Goal: Entertainment & Leisure: Consume media (video, audio)

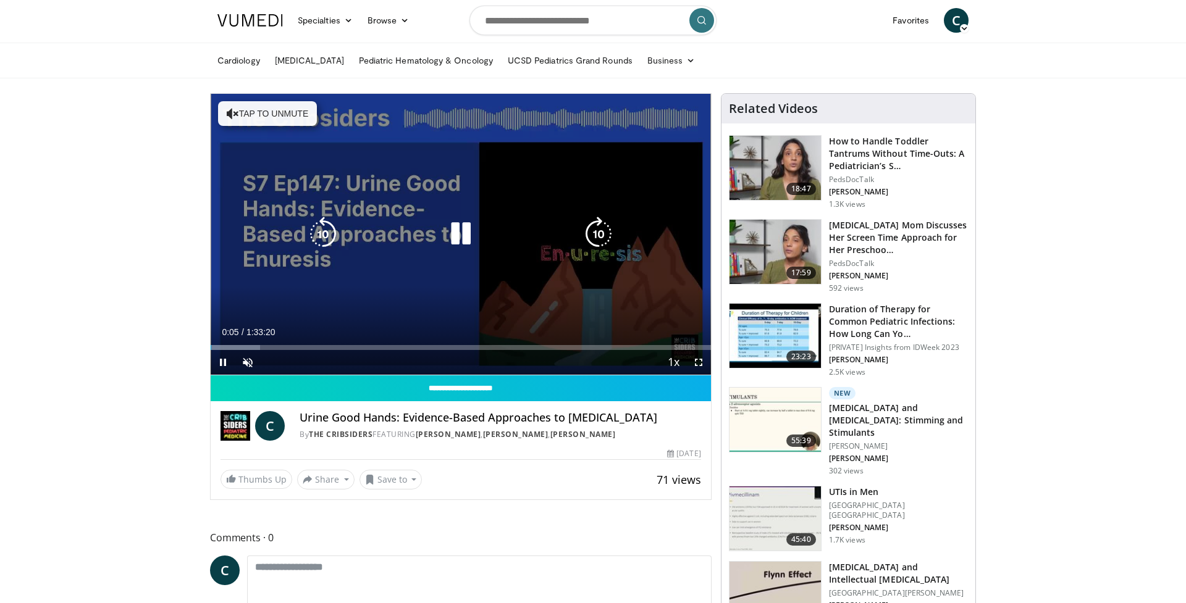
scroll to position [1, 0]
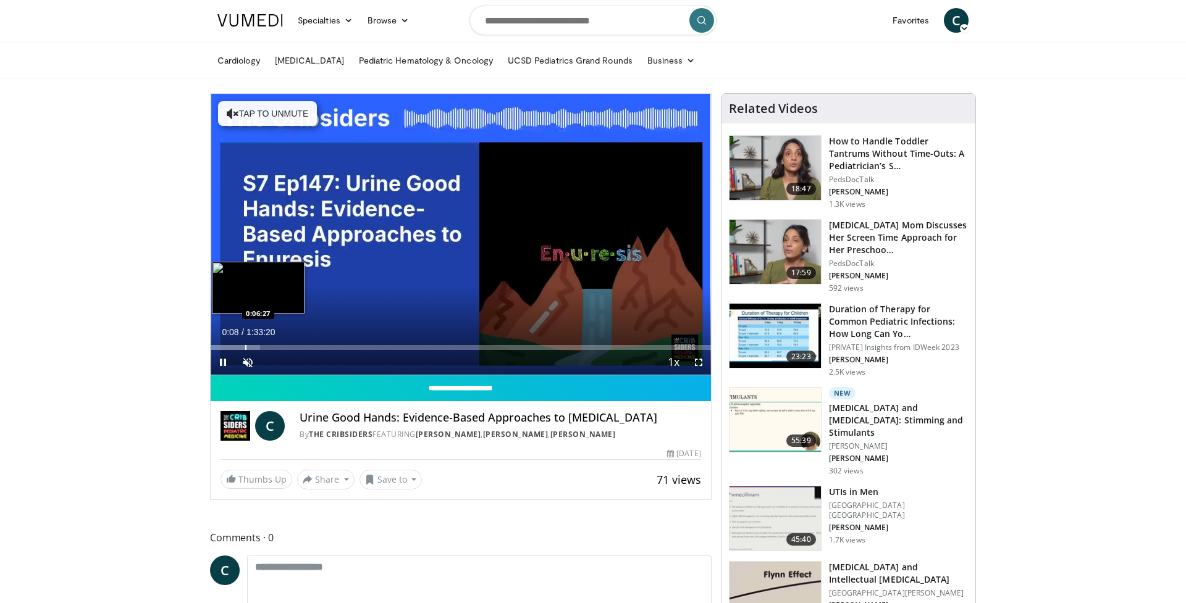
click at [245, 345] on div "Progress Bar" at bounding box center [245, 347] width 1 height 5
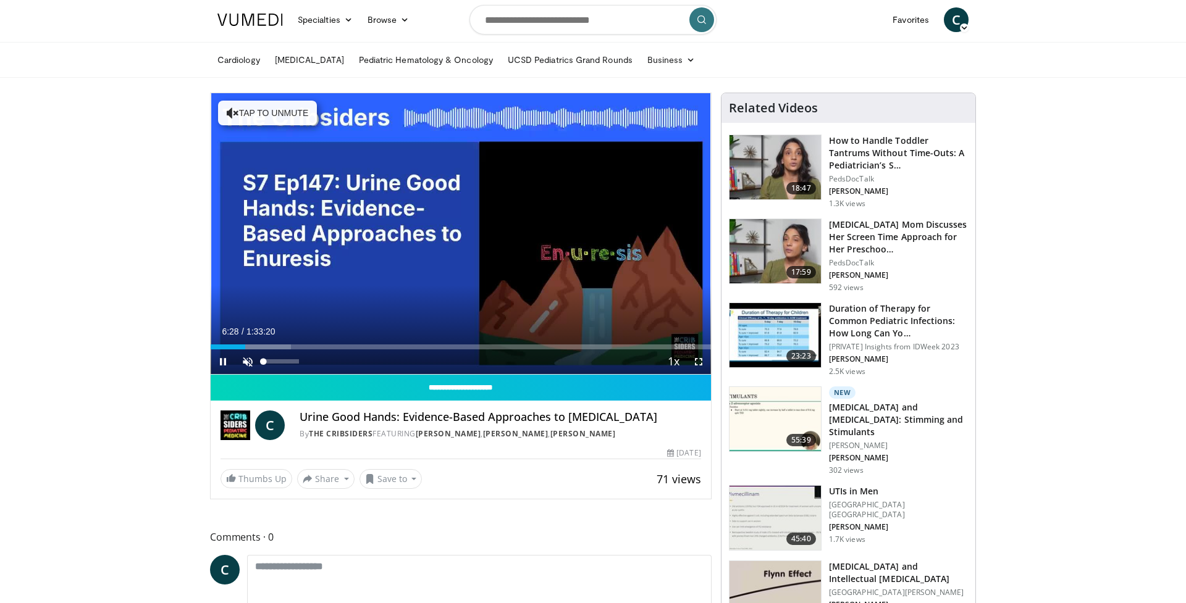
click at [248, 363] on span "Video Player" at bounding box center [247, 362] width 25 height 25
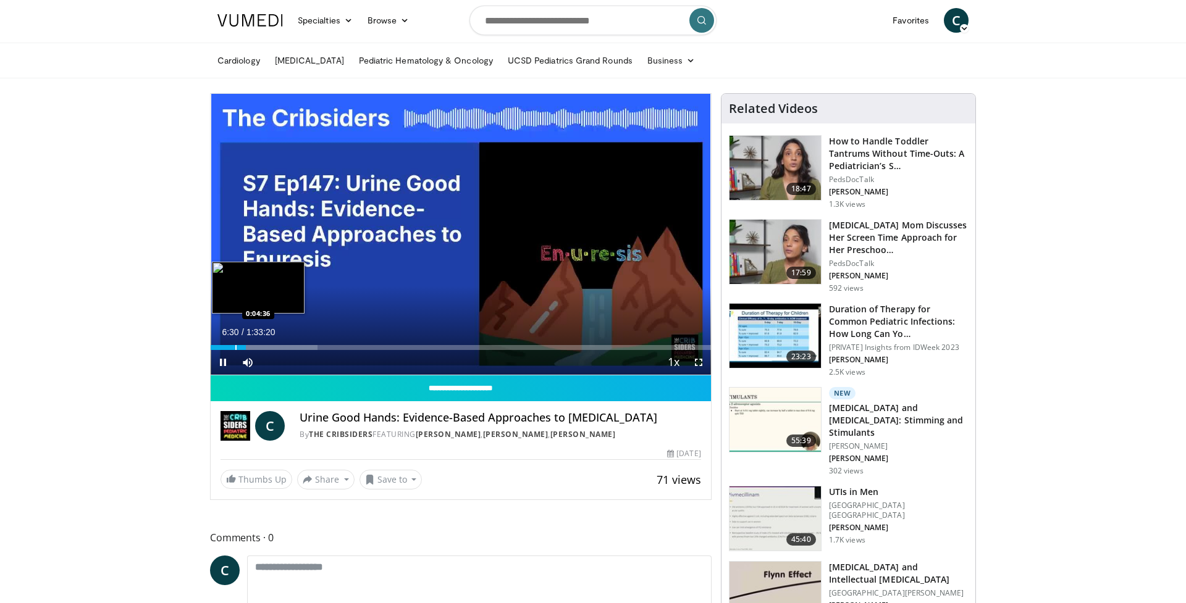
click at [235, 347] on div "Progress Bar" at bounding box center [235, 347] width 1 height 5
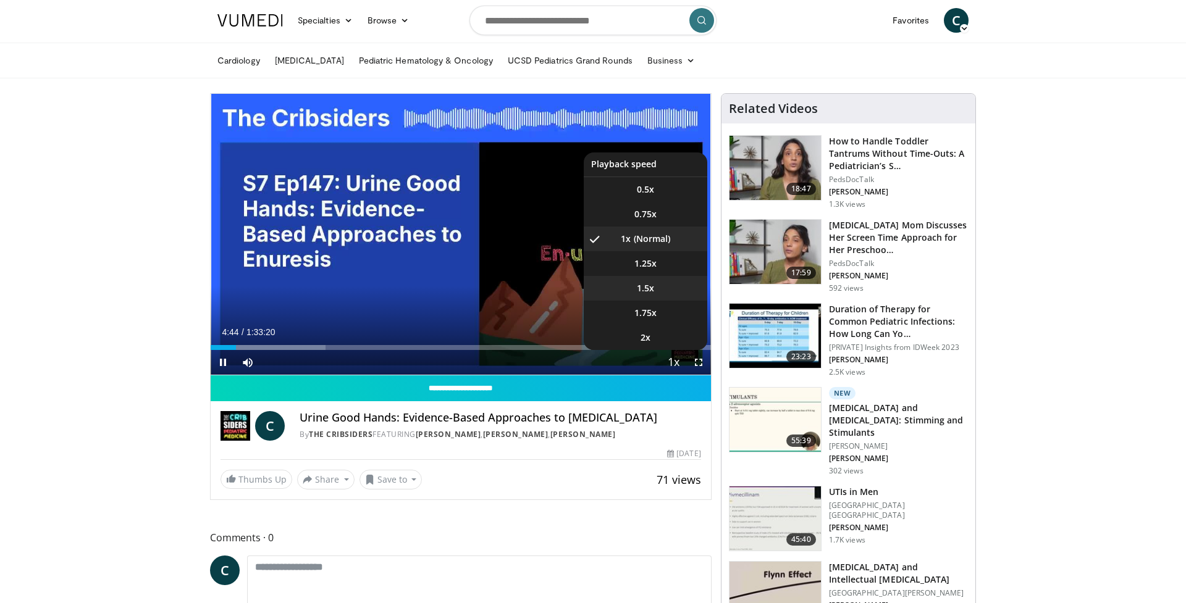
click at [642, 292] on span "1.5x" at bounding box center [645, 288] width 17 height 12
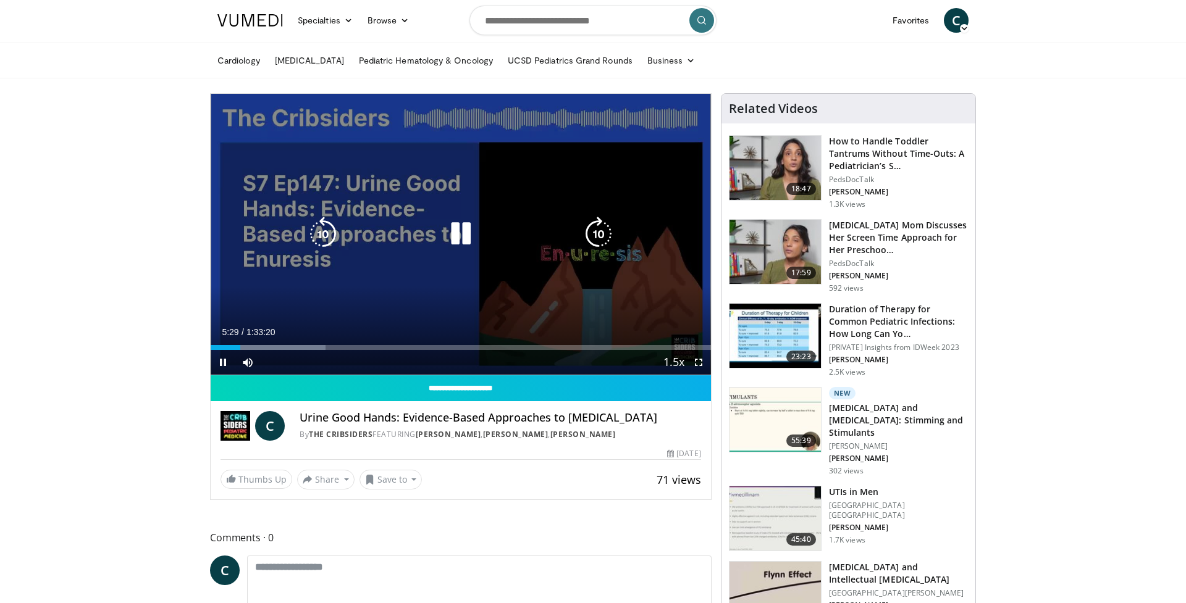
click at [594, 232] on icon "Video Player" at bounding box center [598, 234] width 35 height 35
click at [593, 234] on icon "Video Player" at bounding box center [598, 234] width 35 height 35
click at [594, 234] on icon "Video Player" at bounding box center [598, 234] width 35 height 35
click at [594, 234] on div "20 seconds Tap to unmute" at bounding box center [461, 234] width 500 height 281
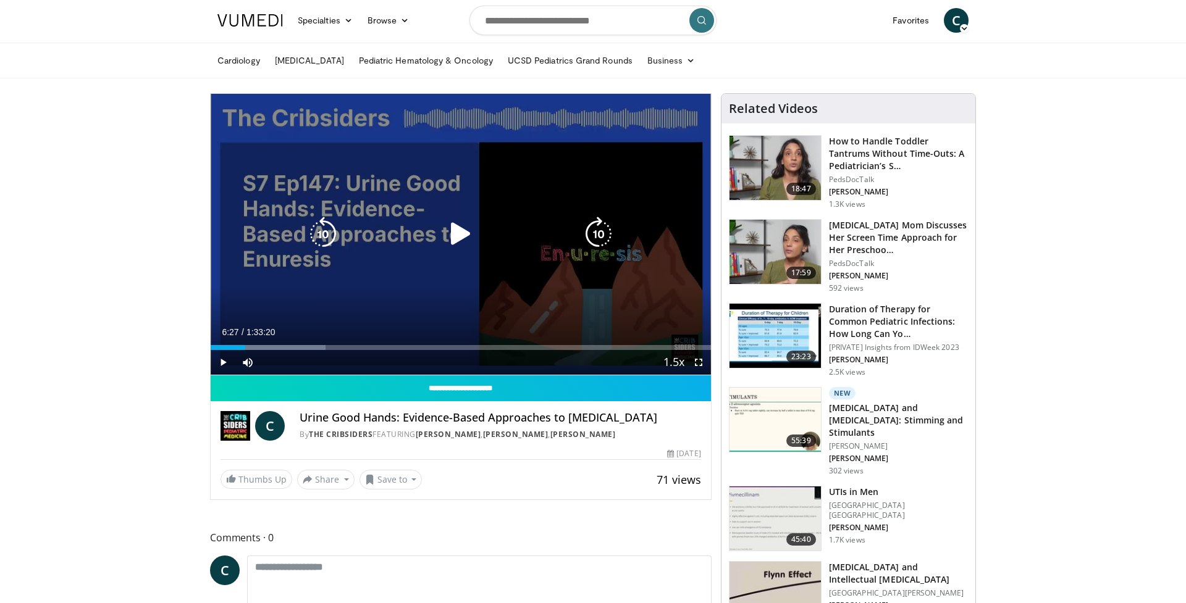
click at [464, 235] on icon "Video Player" at bounding box center [460, 234] width 35 height 35
click at [606, 235] on icon "Video Player" at bounding box center [598, 234] width 35 height 35
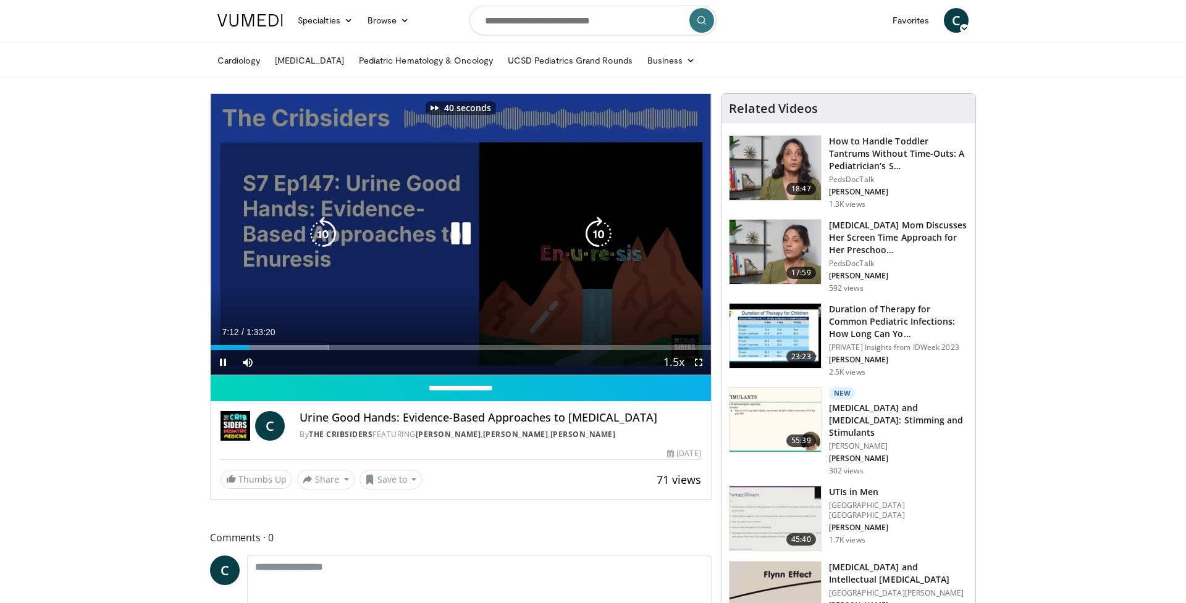
click at [606, 235] on icon "Video Player" at bounding box center [598, 234] width 35 height 35
click at [598, 237] on icon "Video Player" at bounding box center [598, 234] width 35 height 35
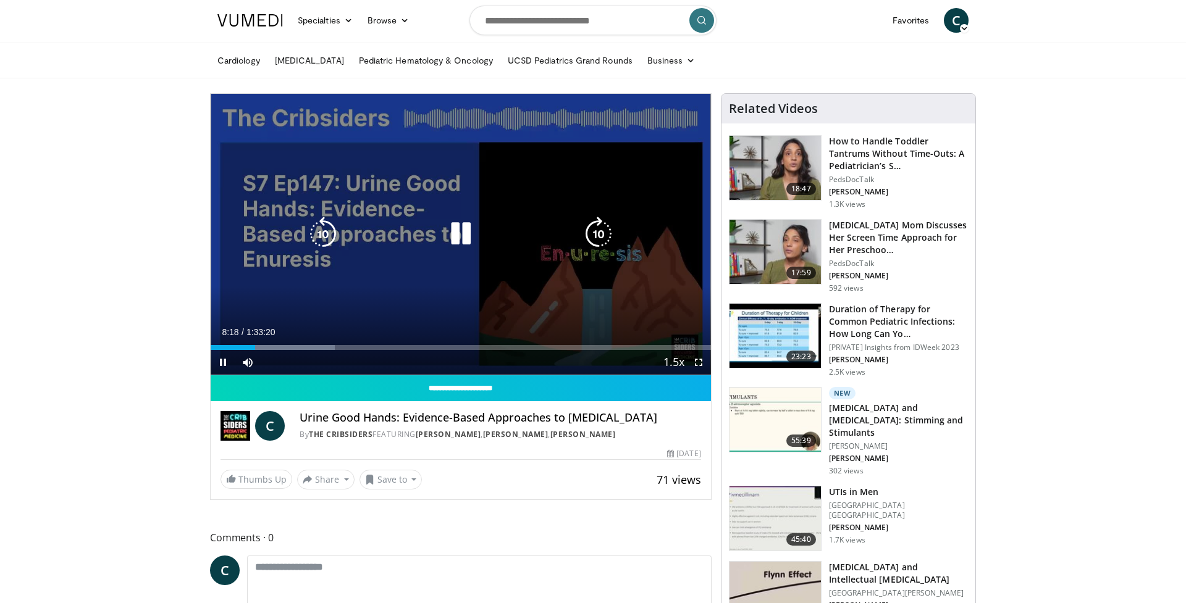
click at [598, 237] on icon "Video Player" at bounding box center [598, 234] width 35 height 35
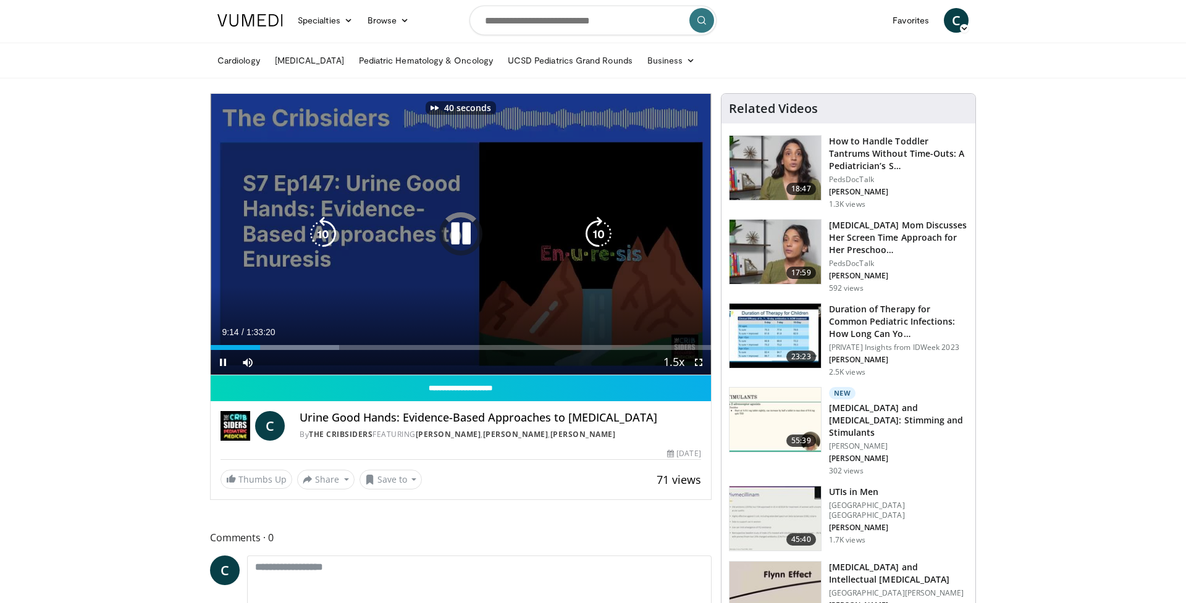
click at [598, 237] on icon "Video Player" at bounding box center [598, 234] width 35 height 35
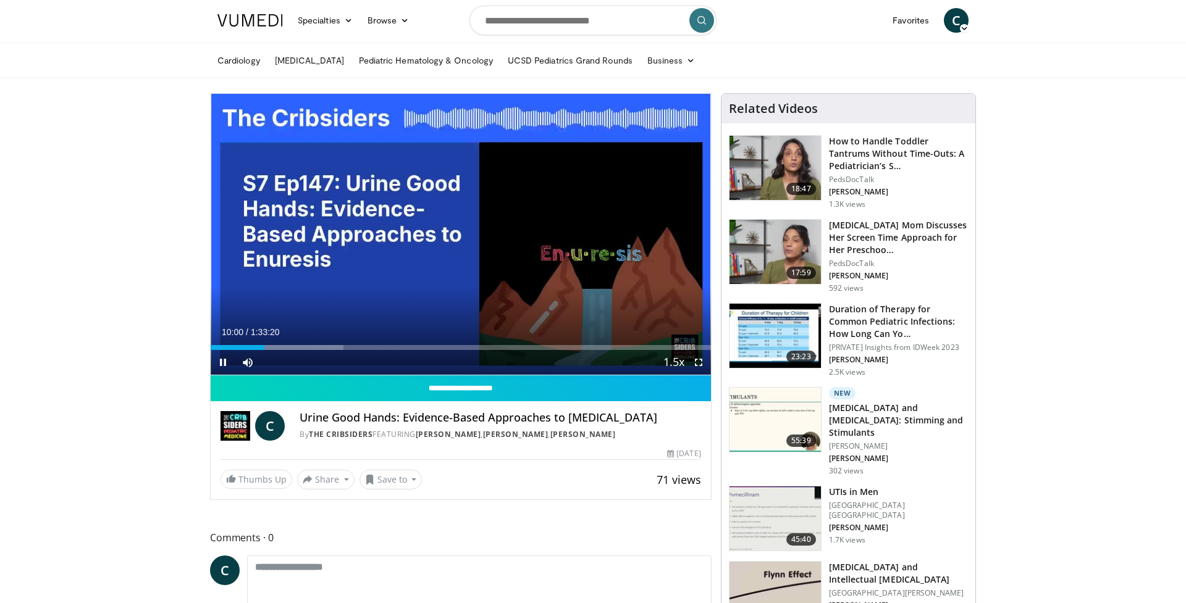
click at [598, 237] on div "20 seconds Tap to unmute" at bounding box center [461, 234] width 500 height 281
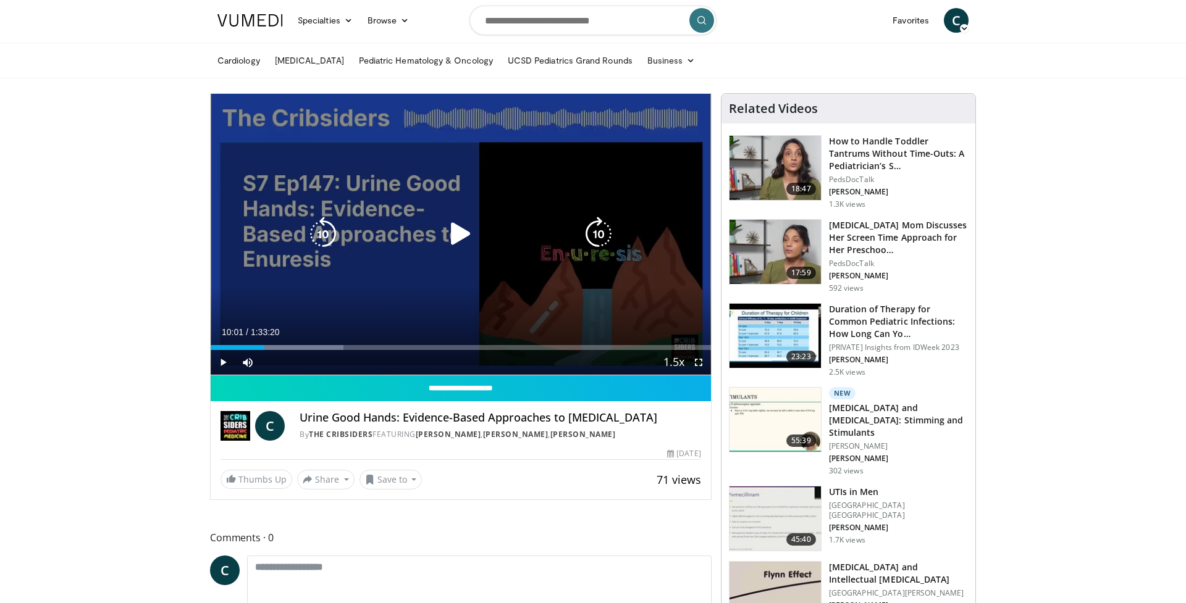
click at [595, 233] on icon "Video Player" at bounding box center [598, 234] width 35 height 35
click at [464, 239] on icon "Video Player" at bounding box center [460, 234] width 35 height 35
click at [594, 241] on icon "Video Player" at bounding box center [598, 234] width 35 height 35
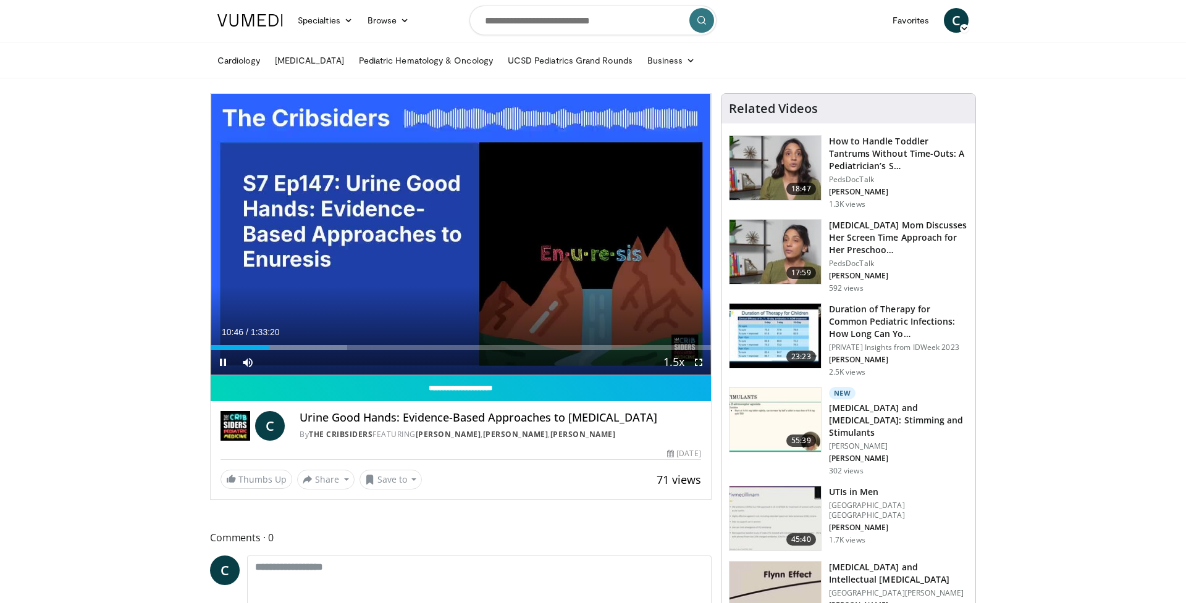
click at [594, 241] on div "30 seconds Tap to unmute" at bounding box center [461, 234] width 500 height 281
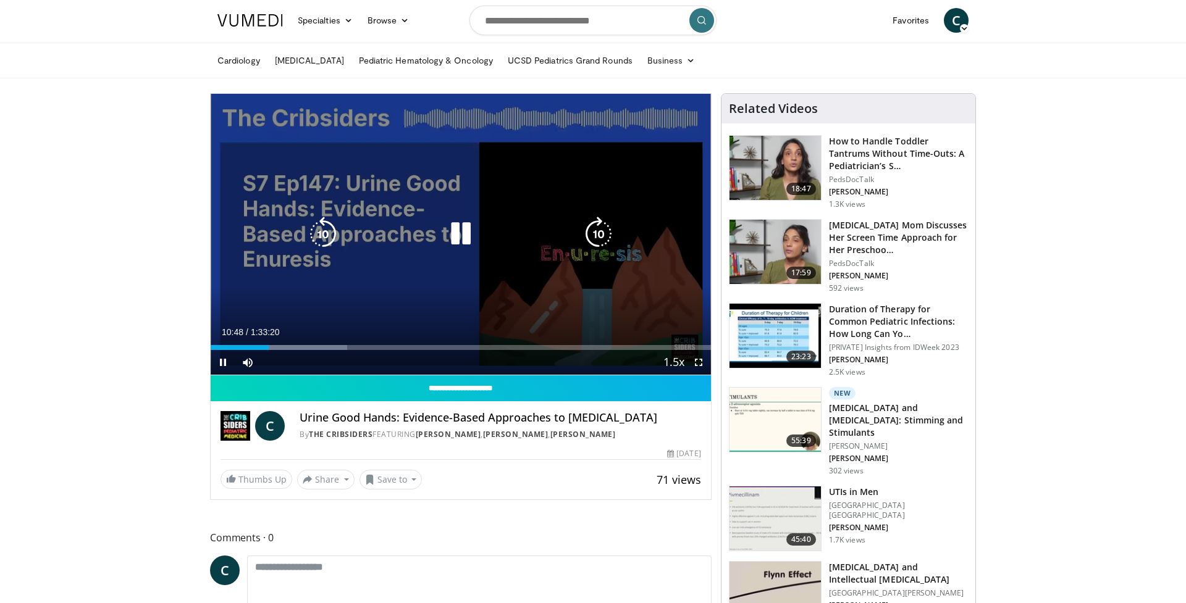
click at [605, 235] on icon "Video Player" at bounding box center [598, 234] width 35 height 35
click at [597, 236] on icon "Video Player" at bounding box center [598, 234] width 35 height 35
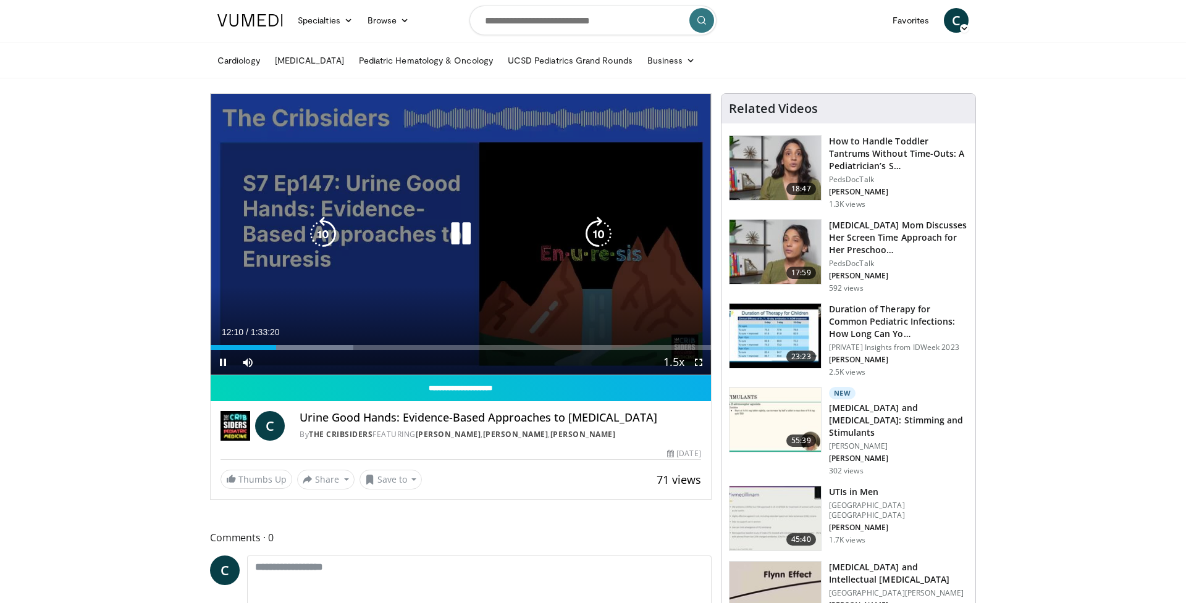
click at [601, 233] on icon "Video Player" at bounding box center [598, 234] width 35 height 35
click at [598, 233] on icon "Video Player" at bounding box center [598, 234] width 35 height 35
click at [598, 236] on icon "Video Player" at bounding box center [598, 234] width 35 height 35
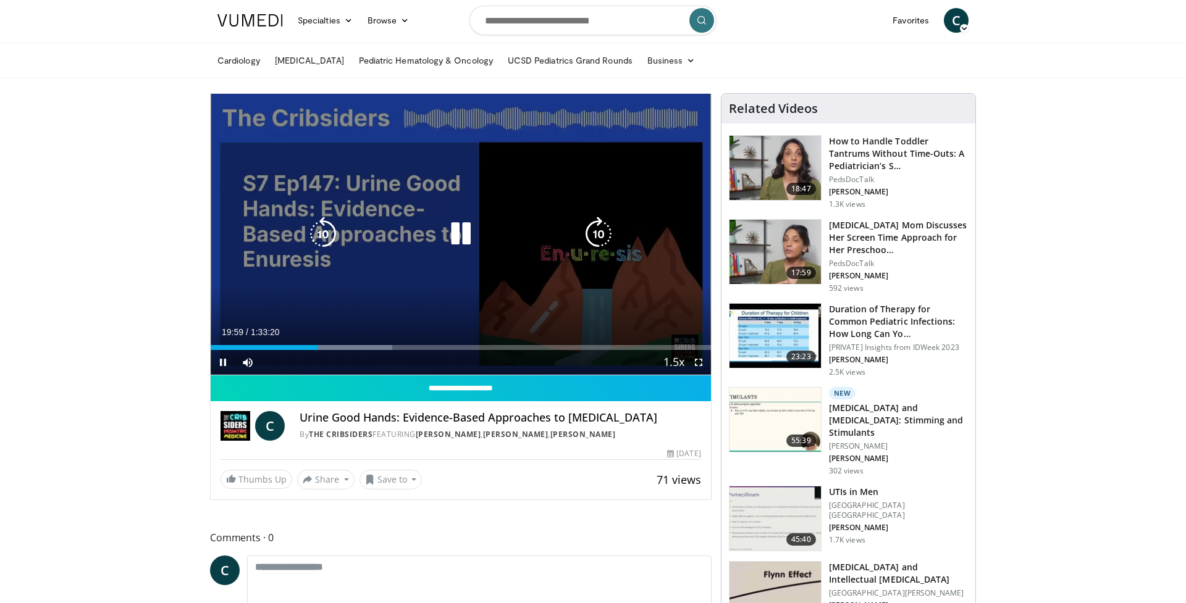
click at [592, 232] on icon "Video Player" at bounding box center [598, 234] width 35 height 35
click at [592, 232] on div "10 seconds Tap to unmute" at bounding box center [461, 234] width 500 height 281
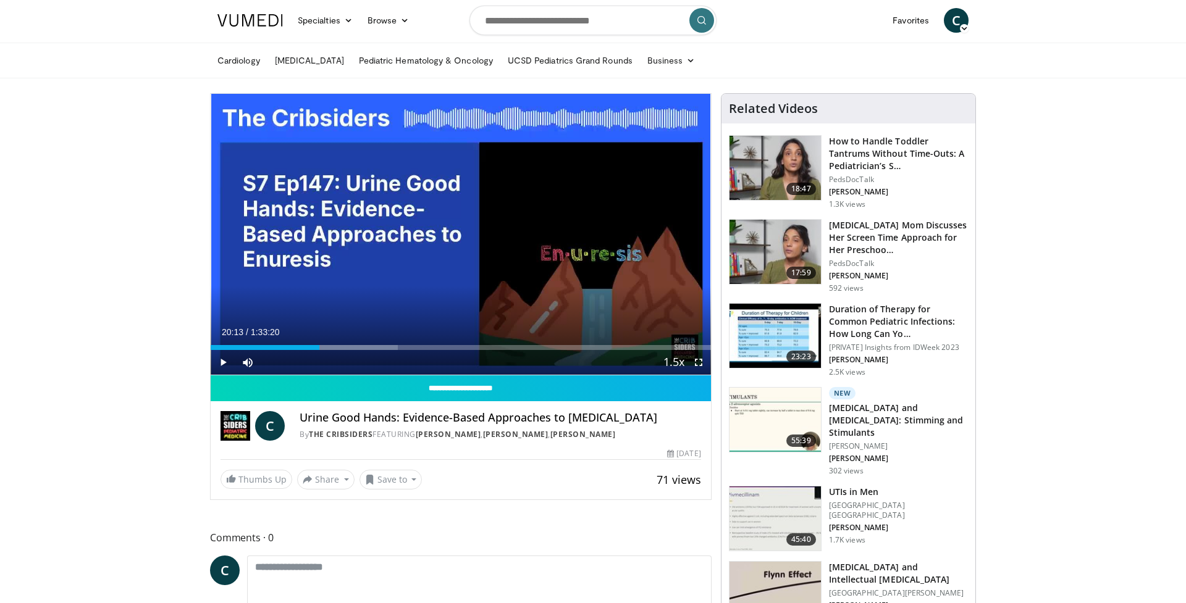
click at [592, 232] on div "10 seconds Tap to unmute" at bounding box center [461, 234] width 500 height 281
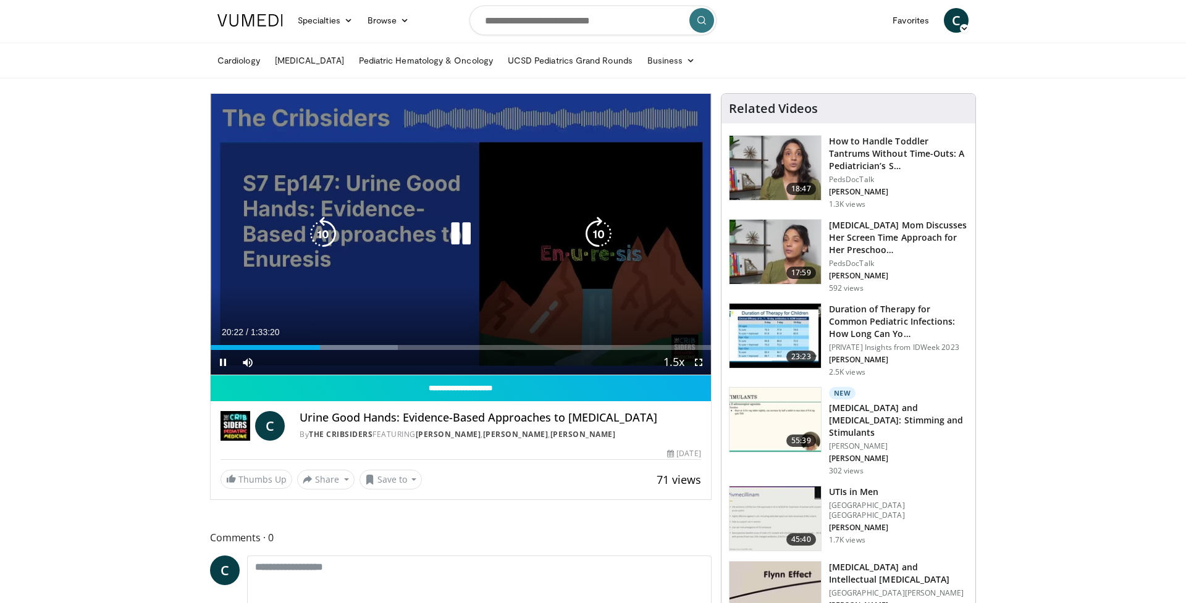
click at [594, 238] on icon "Video Player" at bounding box center [598, 234] width 35 height 35
click at [325, 233] on icon "Video Player" at bounding box center [323, 234] width 35 height 35
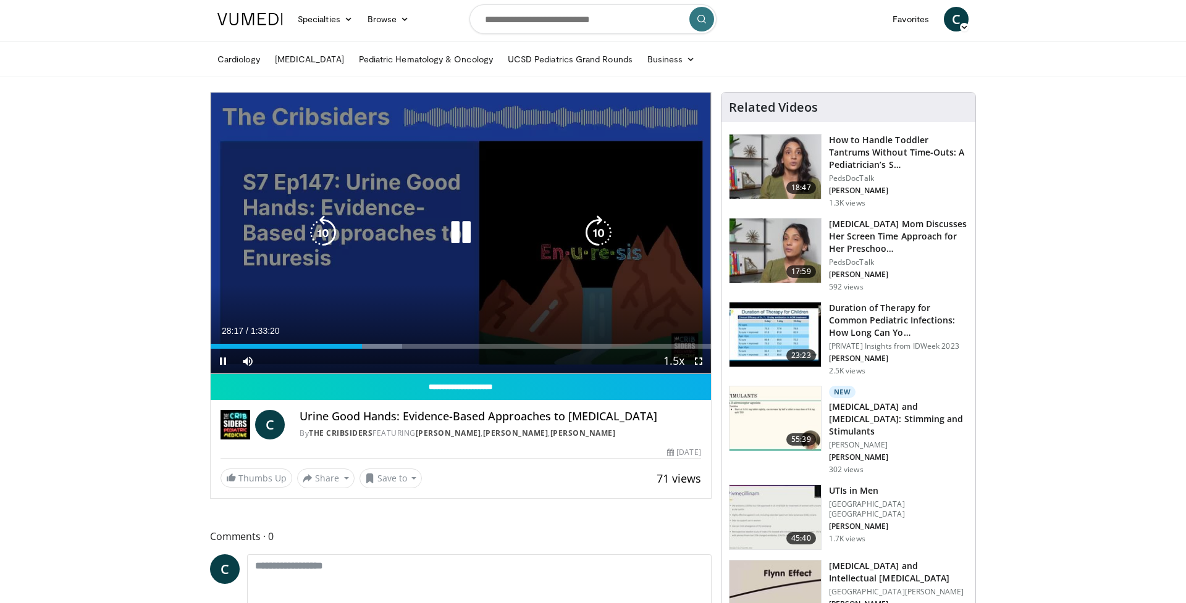
click at [597, 237] on icon "Video Player" at bounding box center [598, 233] width 35 height 35
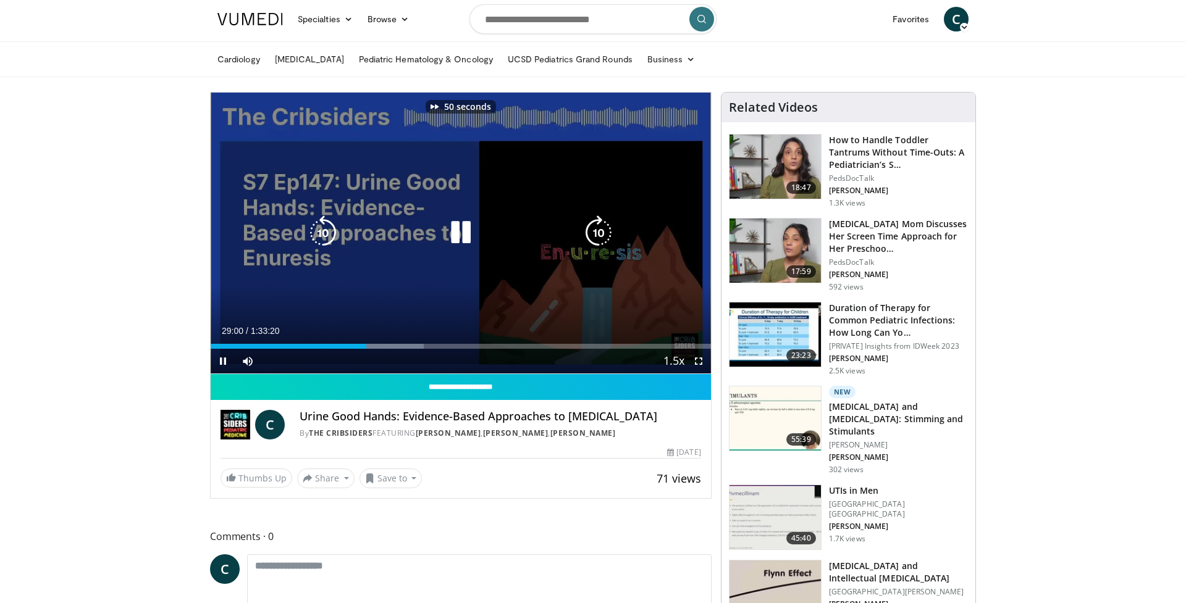
click at [597, 237] on icon "Video Player" at bounding box center [598, 233] width 35 height 35
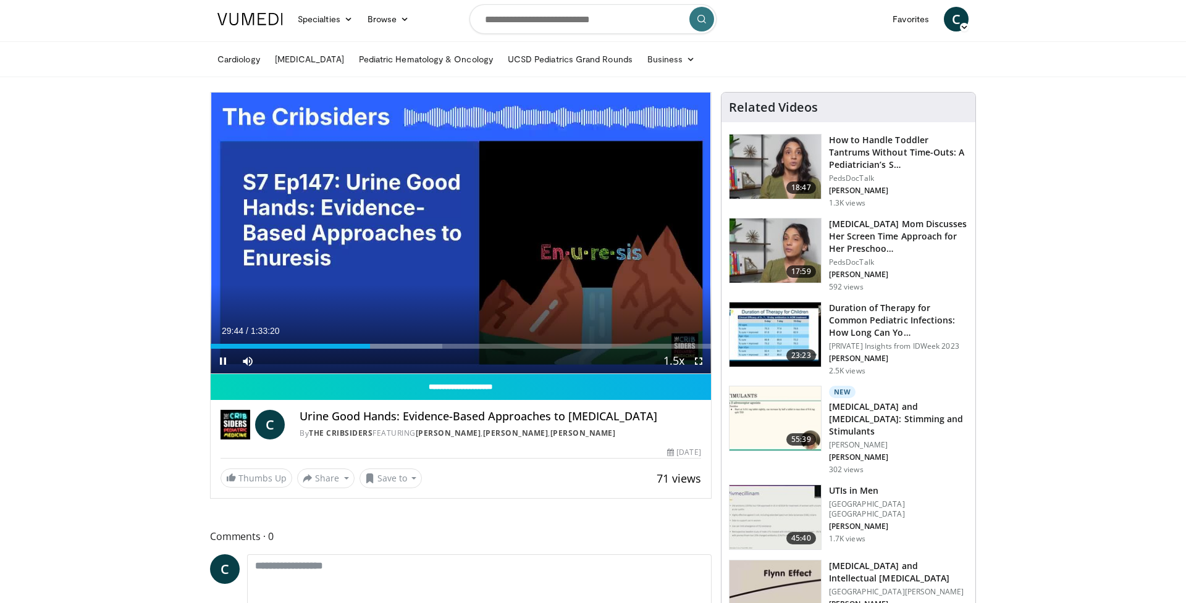
click at [597, 234] on div "80 seconds Tap to unmute" at bounding box center [461, 233] width 500 height 281
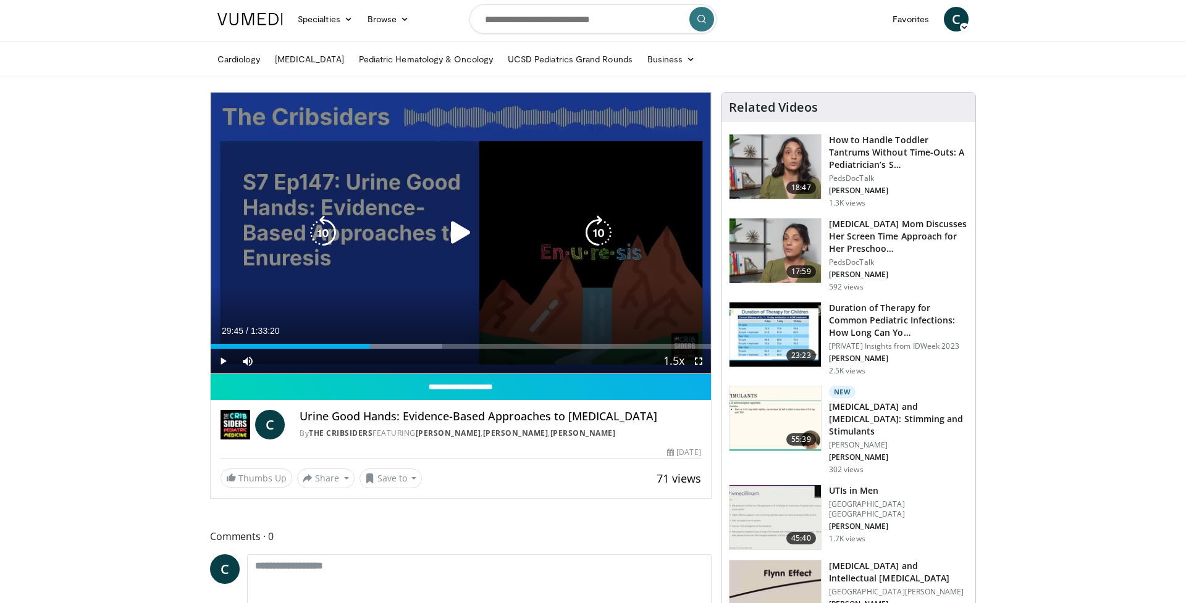
click at [460, 234] on icon "Video Player" at bounding box center [460, 233] width 35 height 35
click at [600, 232] on icon "Video Player" at bounding box center [598, 233] width 35 height 35
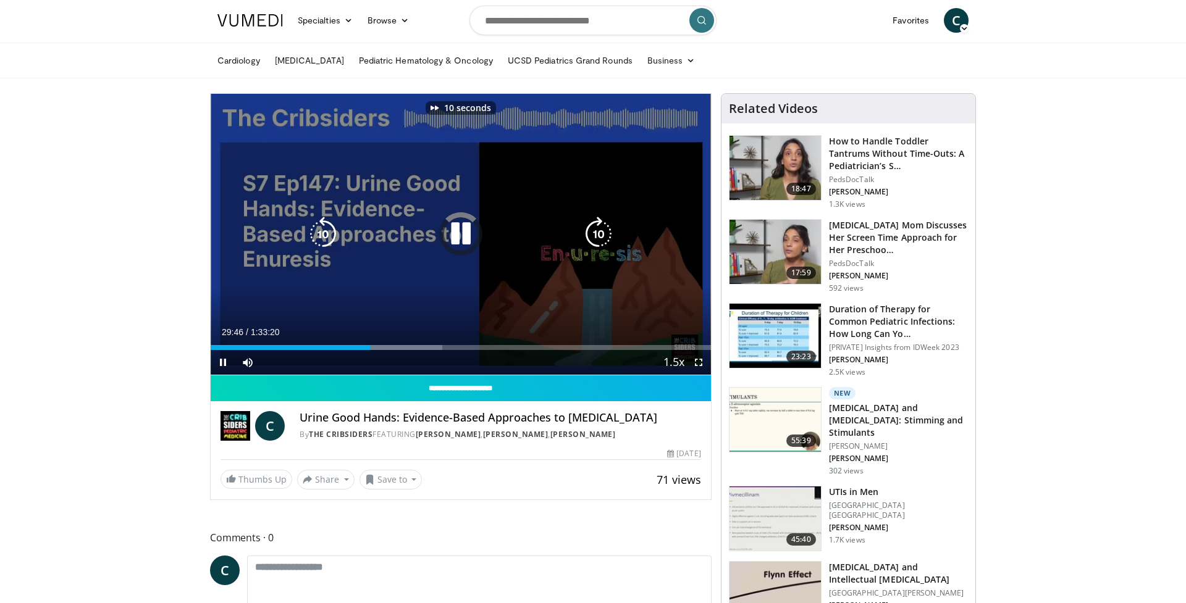
scroll to position [7, 0]
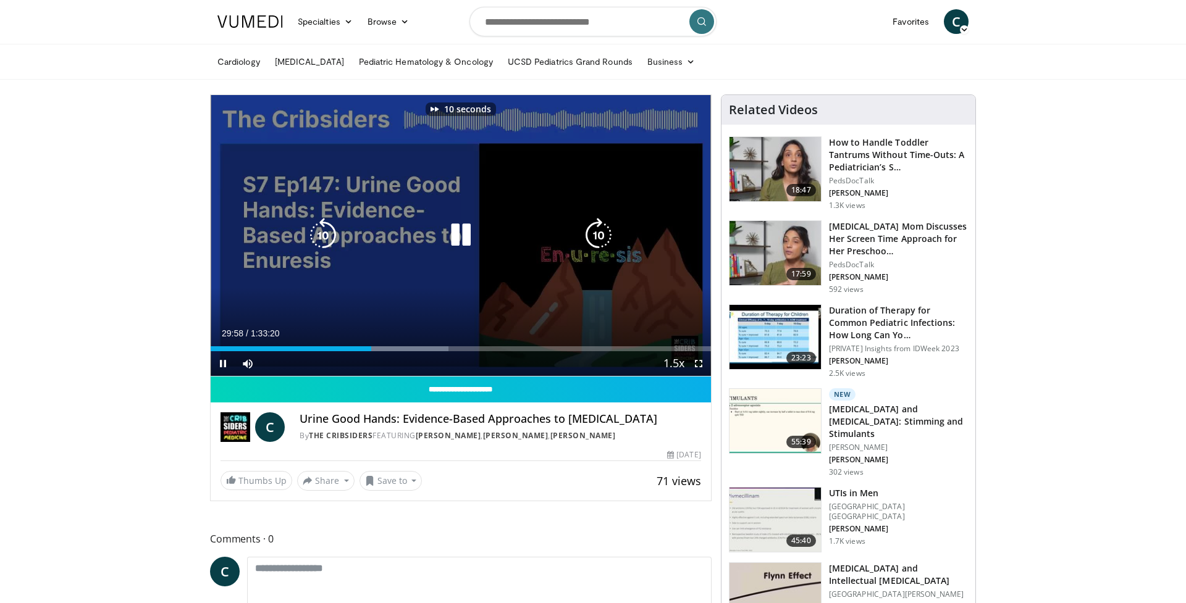
click at [599, 230] on icon "Video Player" at bounding box center [598, 235] width 35 height 35
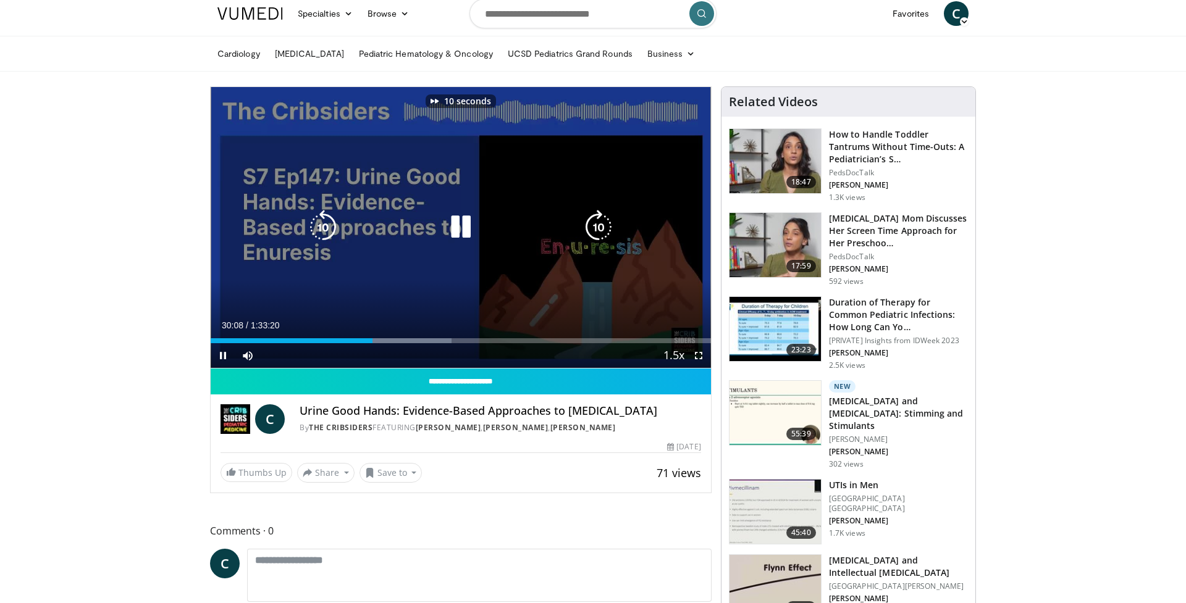
click at [599, 230] on icon "Video Player" at bounding box center [598, 227] width 35 height 35
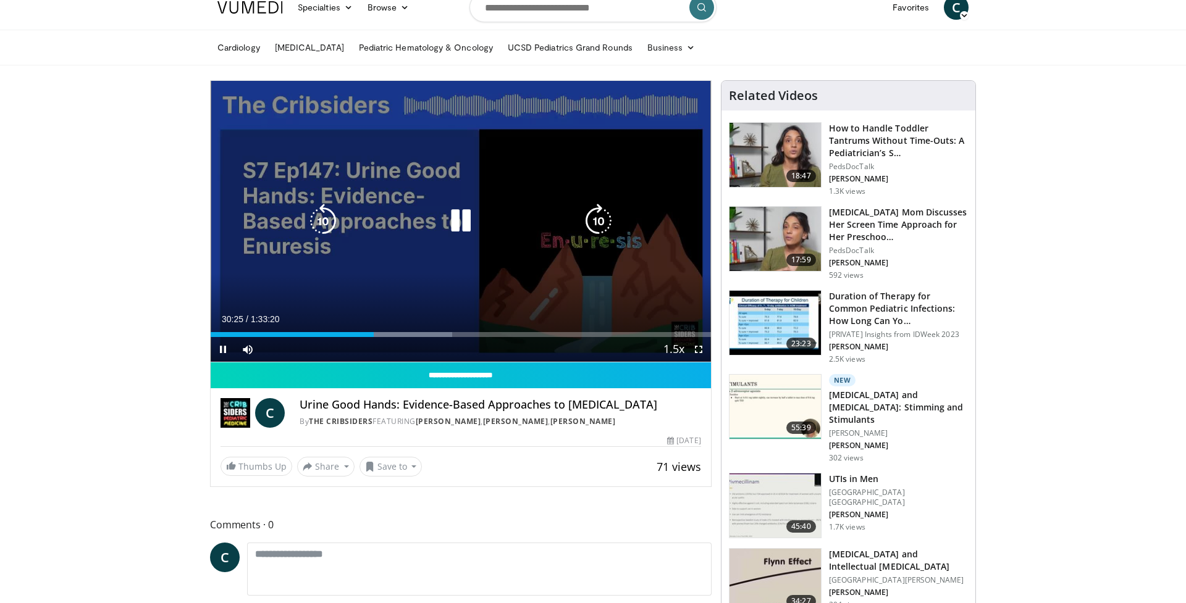
click at [598, 228] on icon "Video Player" at bounding box center [598, 221] width 35 height 35
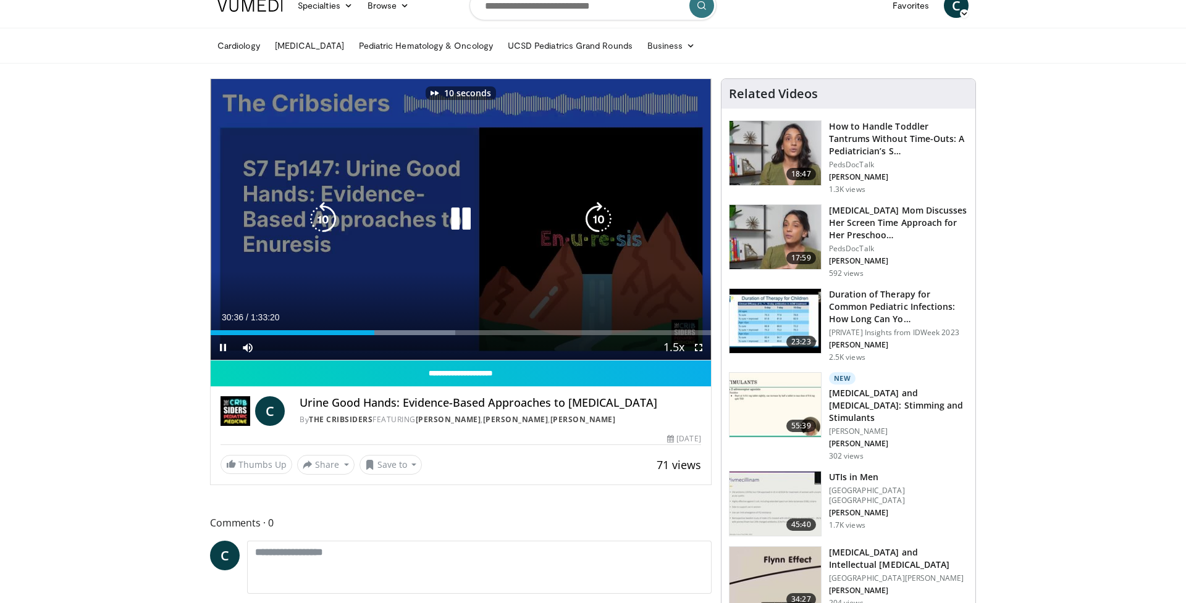
click at [598, 228] on icon "Video Player" at bounding box center [598, 219] width 35 height 35
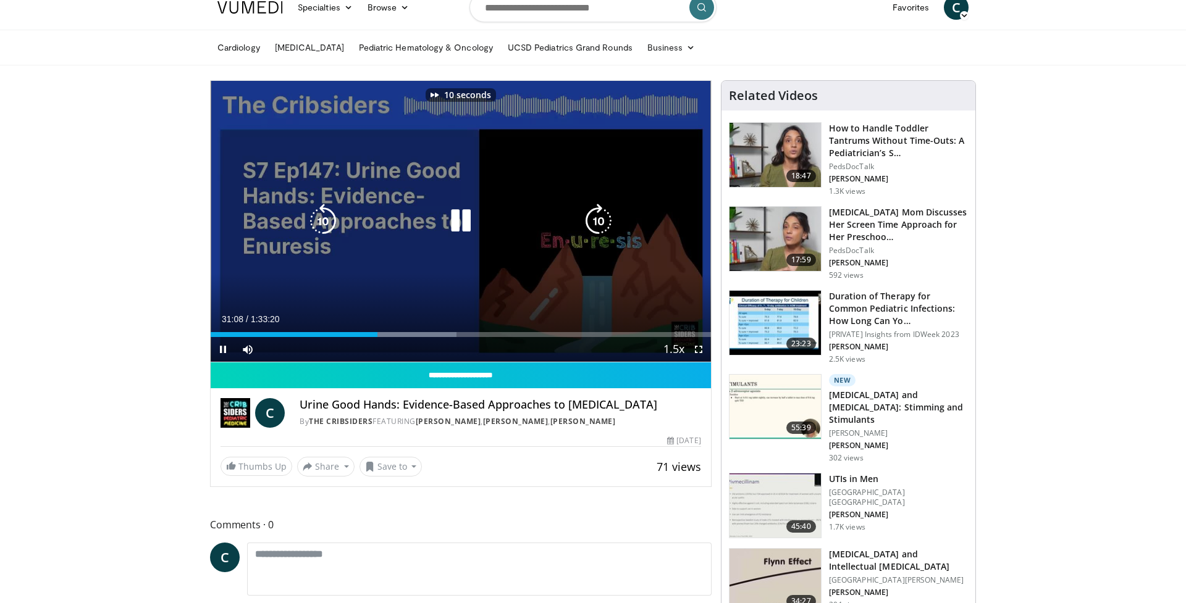
click at [598, 228] on icon "Video Player" at bounding box center [598, 221] width 35 height 35
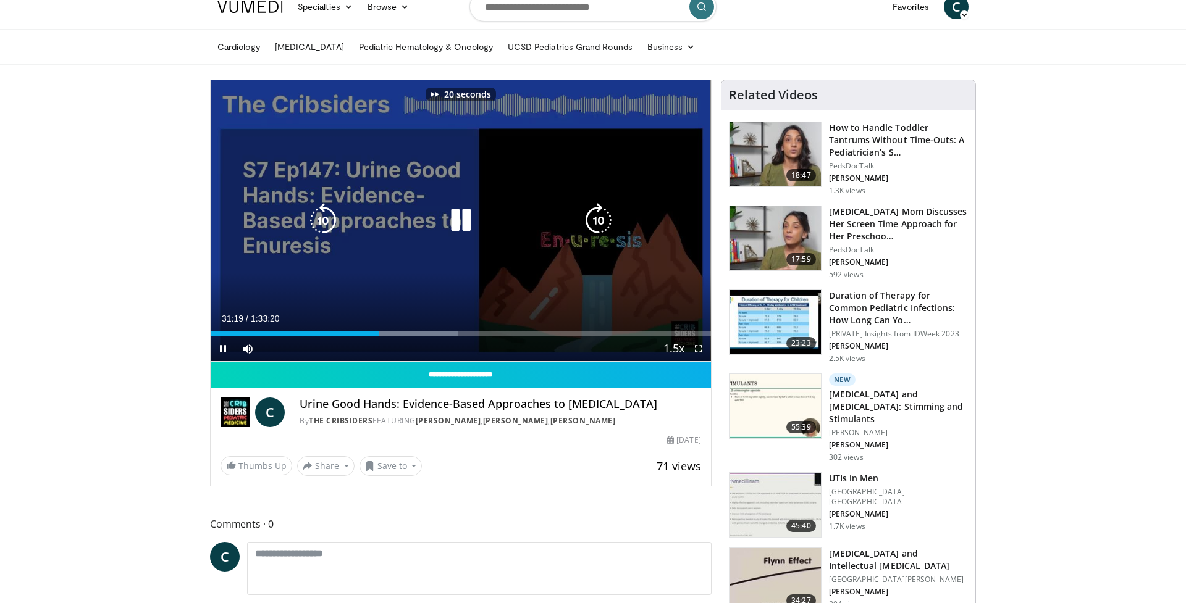
click at [598, 228] on icon "Video Player" at bounding box center [598, 220] width 35 height 35
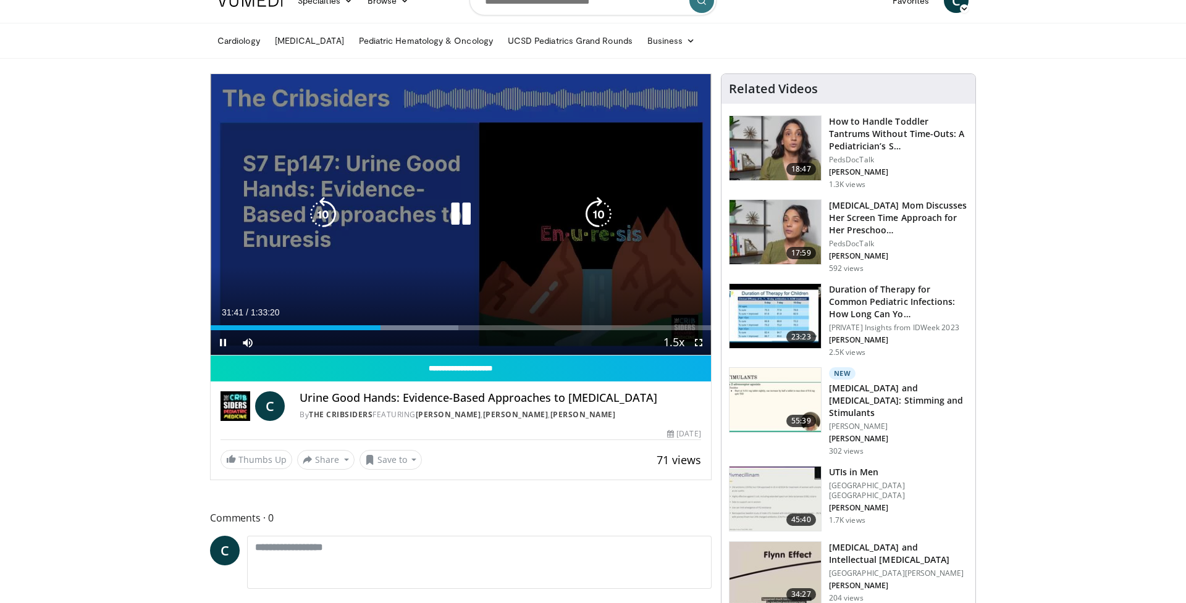
click at [599, 221] on icon "Video Player" at bounding box center [598, 214] width 35 height 35
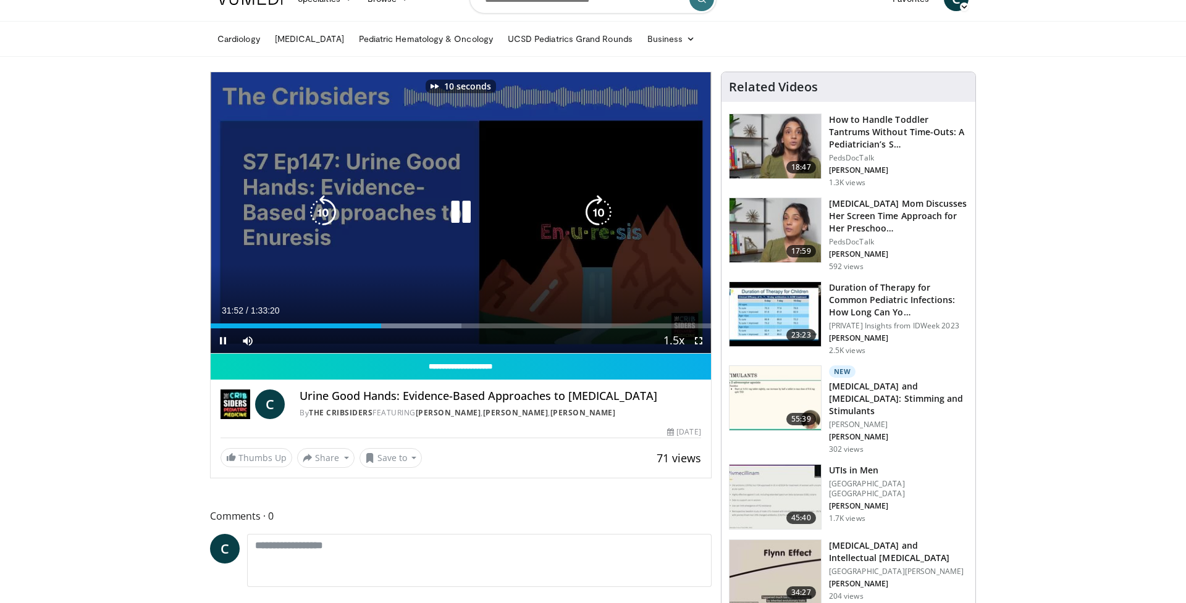
click at [598, 217] on icon "Video Player" at bounding box center [598, 212] width 35 height 35
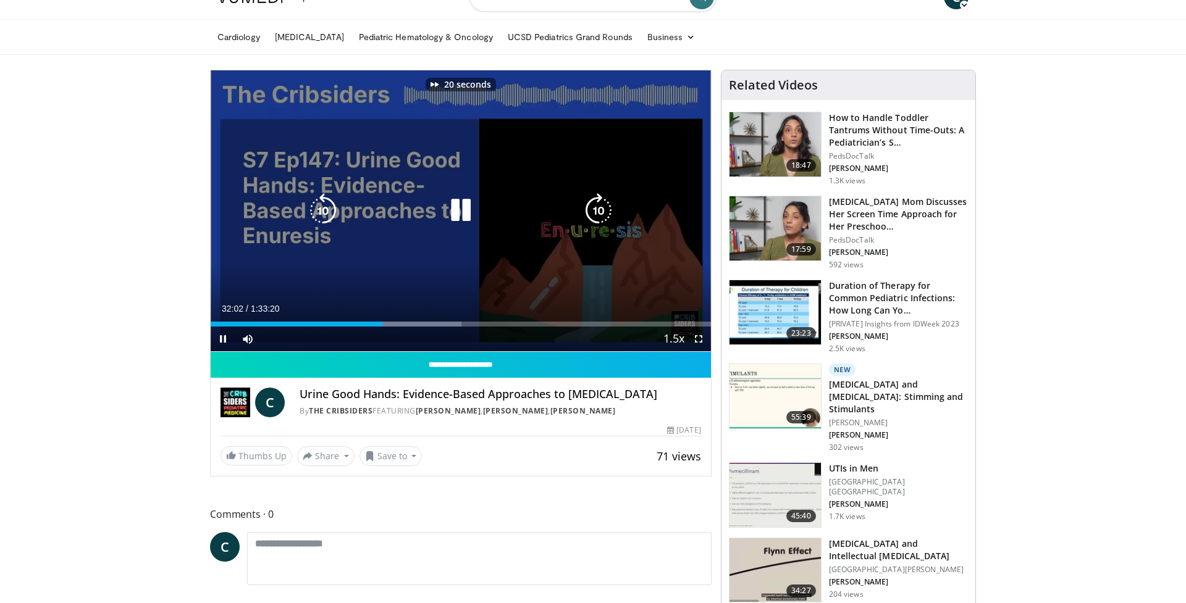
click at [598, 217] on icon "Video Player" at bounding box center [598, 210] width 35 height 35
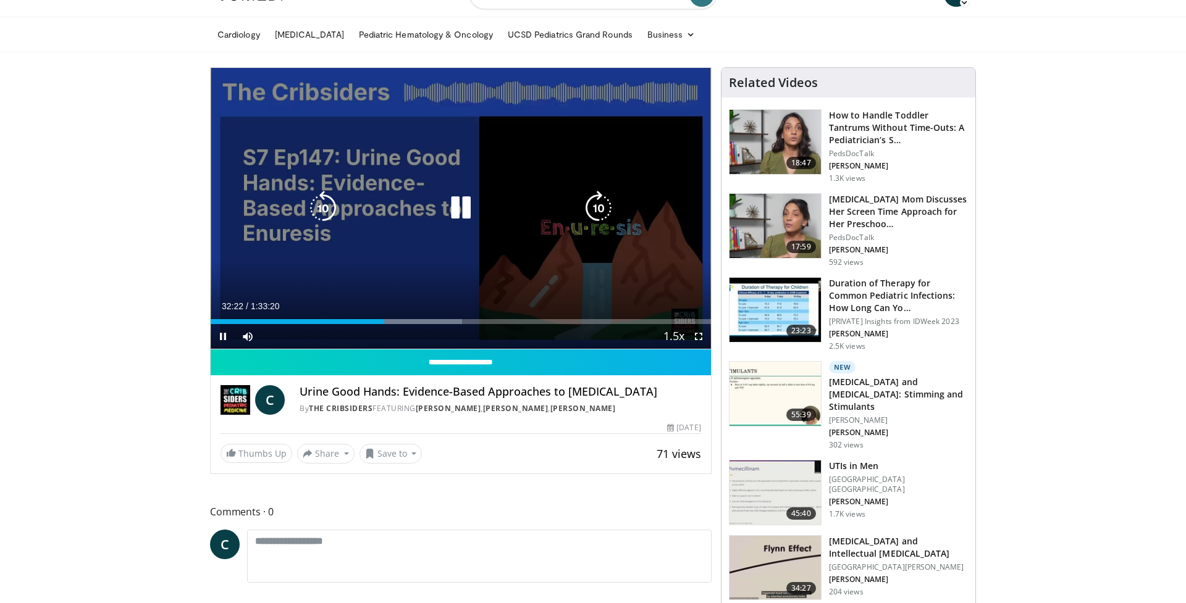
scroll to position [25, 0]
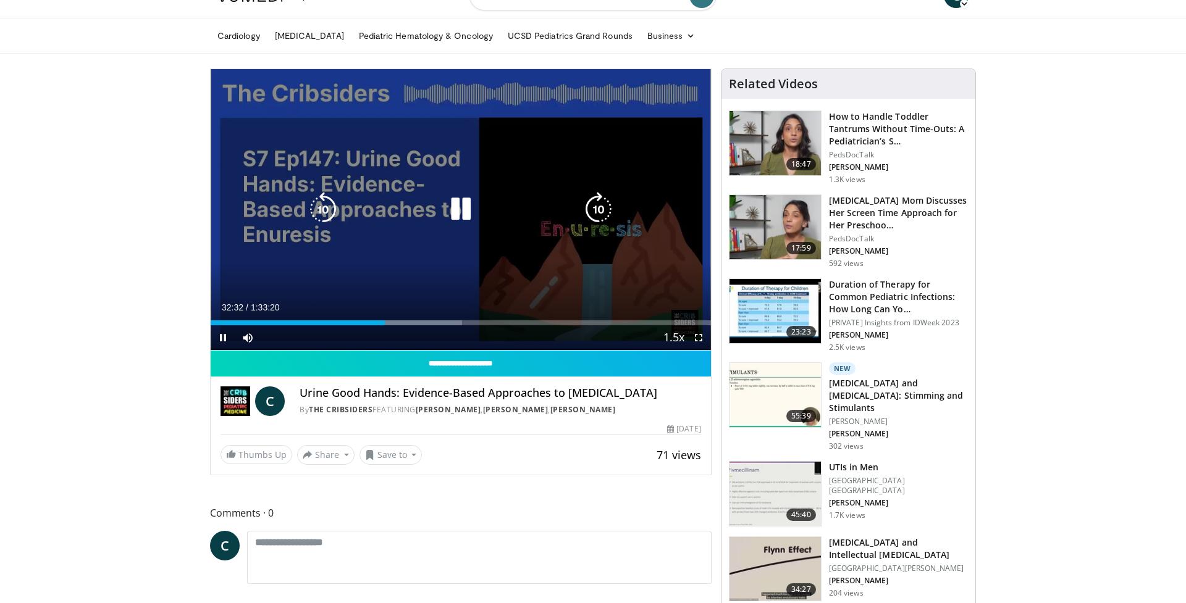
click at [590, 209] on icon "Video Player" at bounding box center [598, 209] width 35 height 35
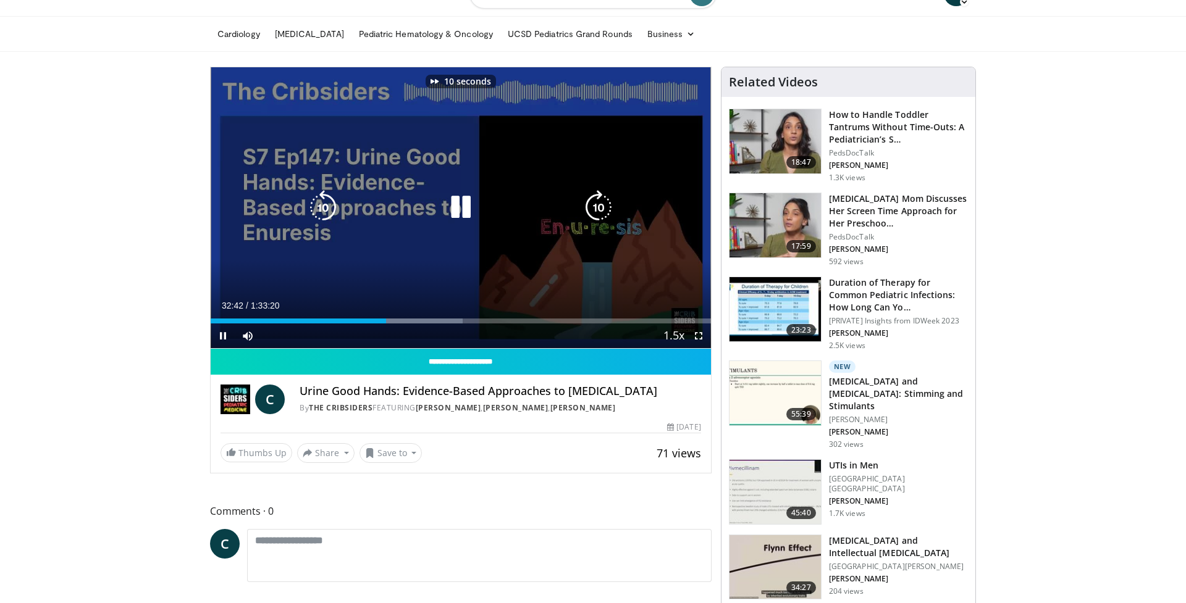
scroll to position [23, 0]
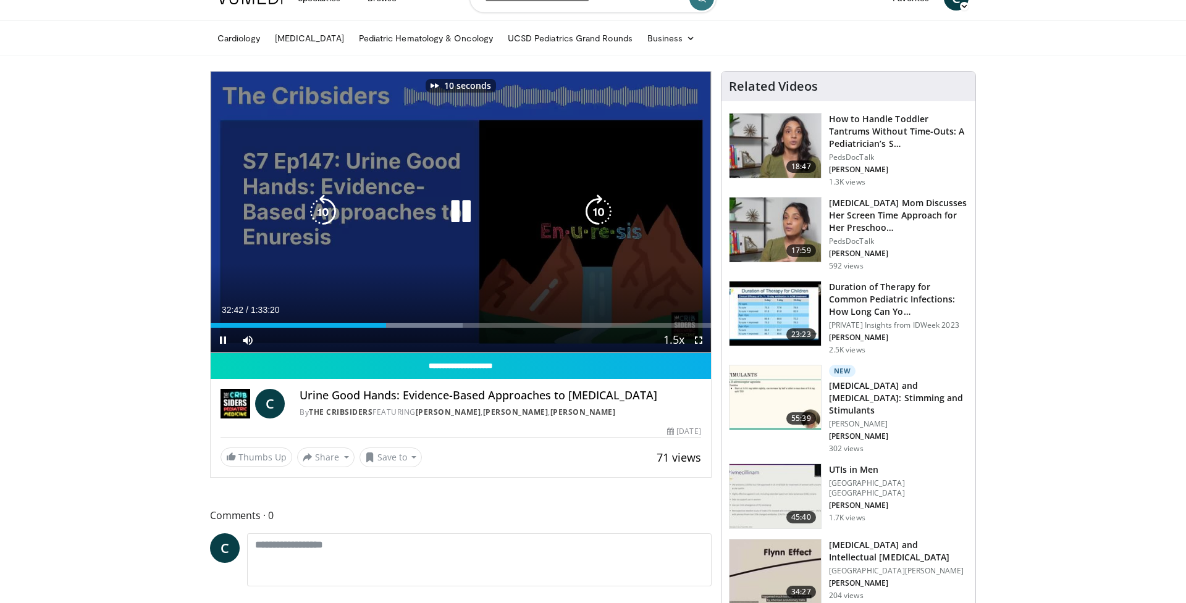
click at [590, 209] on icon "Video Player" at bounding box center [598, 212] width 35 height 35
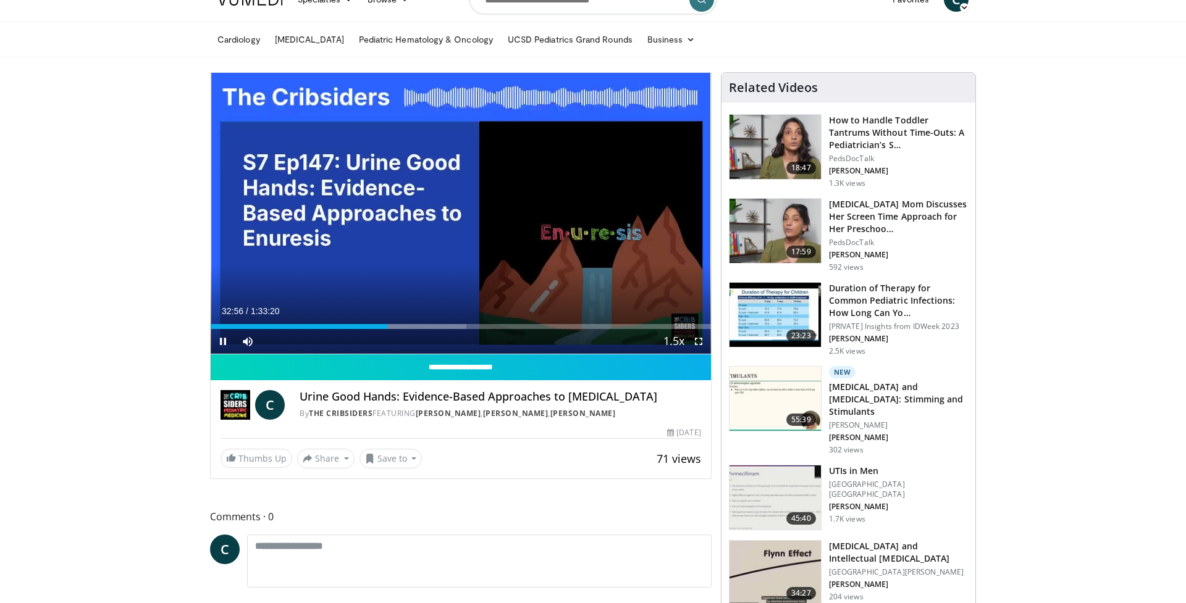
click at [590, 209] on div "20 seconds Tap to unmute" at bounding box center [461, 213] width 500 height 281
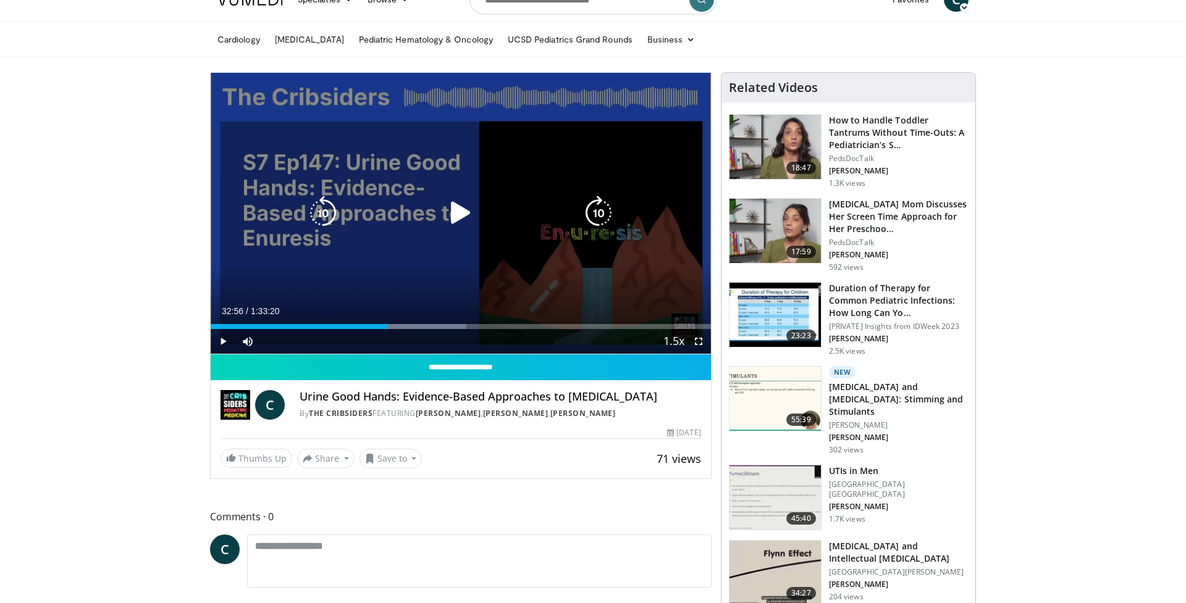
click at [453, 212] on icon "Video Player" at bounding box center [460, 213] width 35 height 35
click at [590, 209] on icon "Video Player" at bounding box center [598, 213] width 35 height 35
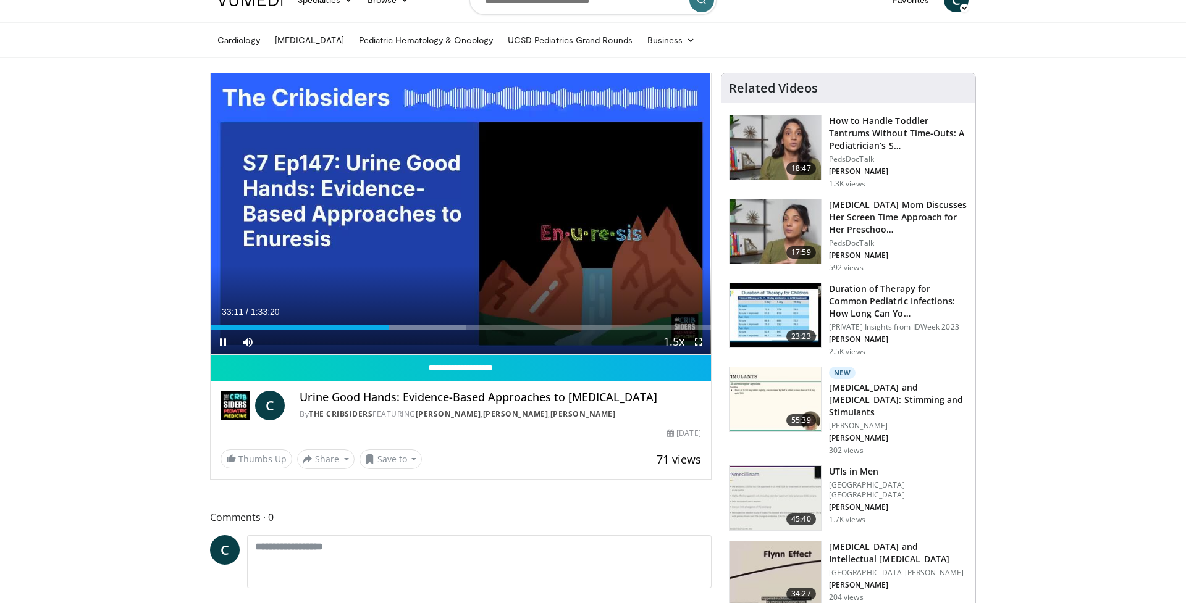
click at [590, 209] on div "10 seconds Tap to unmute" at bounding box center [461, 213] width 500 height 281
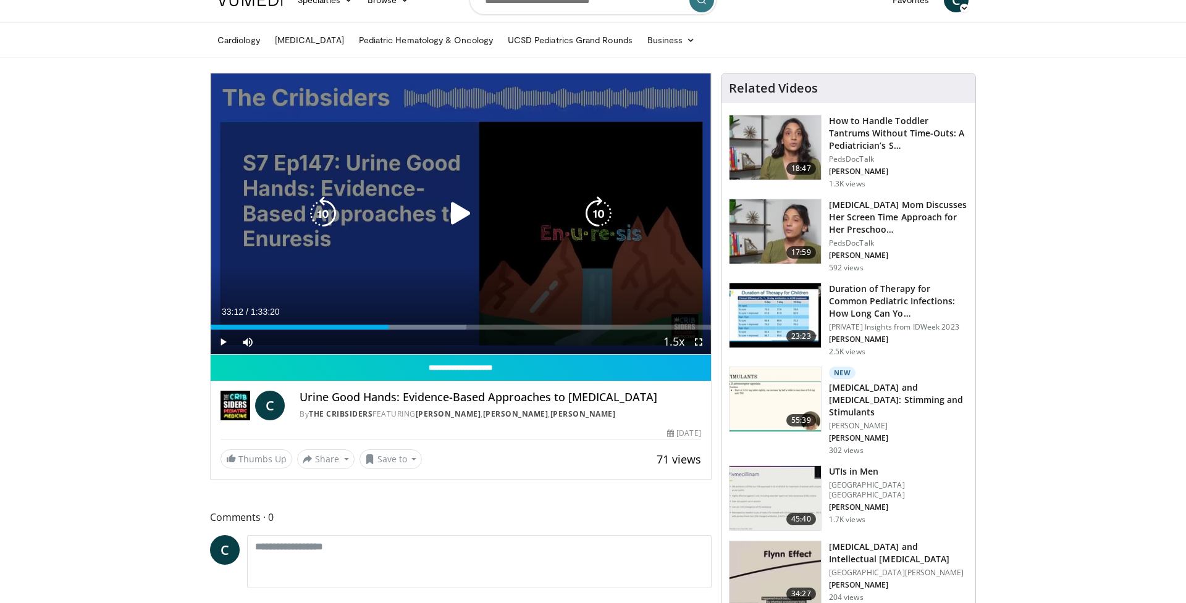
click at [447, 220] on icon "Video Player" at bounding box center [460, 213] width 35 height 35
click at [602, 208] on icon "Video Player" at bounding box center [598, 213] width 35 height 35
click at [599, 214] on icon "Video Player" at bounding box center [598, 213] width 35 height 35
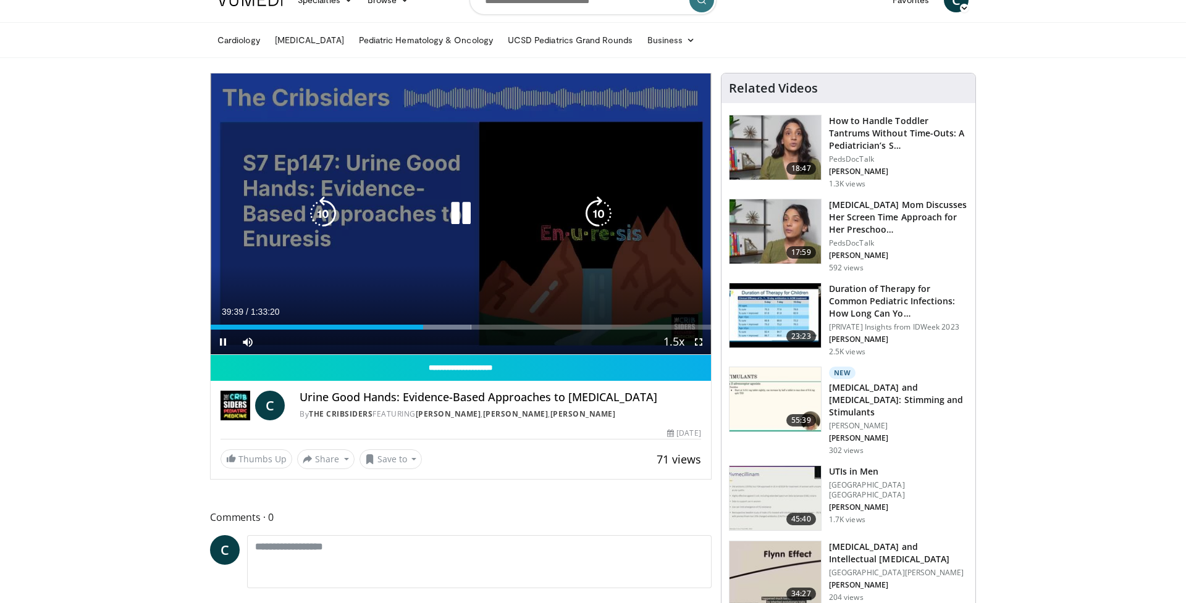
click at [463, 217] on icon "Video Player" at bounding box center [460, 213] width 35 height 35
